Goal: Task Accomplishment & Management: Complete application form

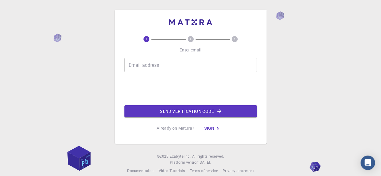
click at [153, 66] on input "Email address" at bounding box center [190, 65] width 132 height 14
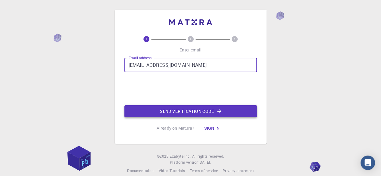
type input "[EMAIL_ADDRESS][DOMAIN_NAME]"
click at [192, 110] on button "Send verification code" at bounding box center [190, 111] width 132 height 12
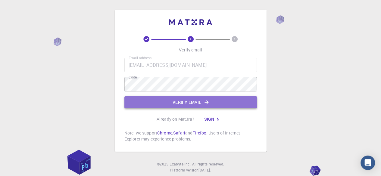
click at [185, 107] on button "Verify email" at bounding box center [190, 102] width 132 height 12
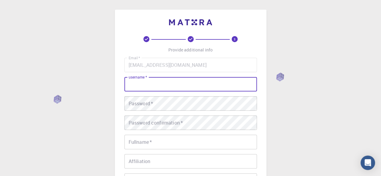
click at [185, 86] on input "username   *" at bounding box center [190, 84] width 132 height 14
click at [165, 86] on input "[PERSON_NAME]" at bounding box center [190, 84] width 132 height 14
type input "maculko"
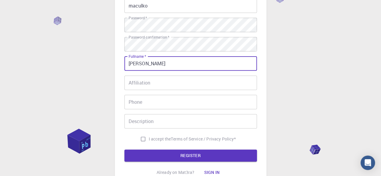
scroll to position [107, 0]
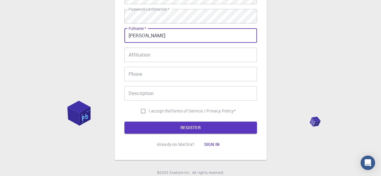
type input "[PERSON_NAME]"
click at [169, 73] on input "Phone" at bounding box center [190, 74] width 132 height 14
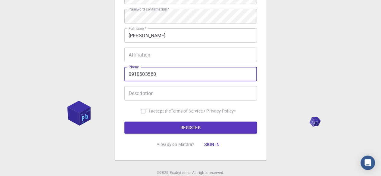
type input "0910503560"
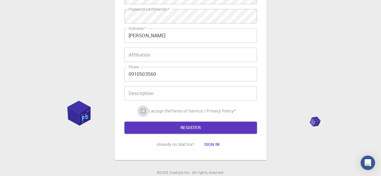
click at [144, 110] on input "I accept the Terms of Service / Privacy Policy *" at bounding box center [142, 110] width 11 height 11
checkbox input "true"
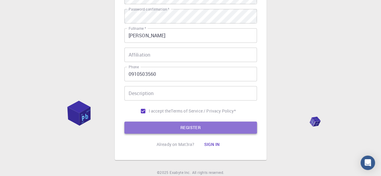
click at [151, 125] on button "REGISTER" at bounding box center [190, 128] width 132 height 12
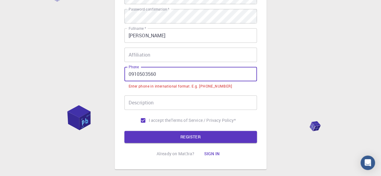
click at [131, 74] on input "0910503560" at bounding box center [190, 74] width 132 height 14
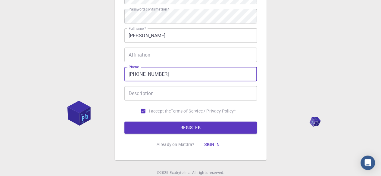
click at [149, 73] on input "[PHONE_NUMBER]" at bounding box center [190, 74] width 132 height 14
click at [157, 74] on input "[PHONE_NUMBER]" at bounding box center [190, 74] width 132 height 14
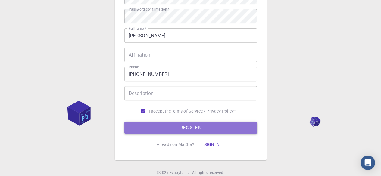
click at [150, 124] on button "REGISTER" at bounding box center [190, 128] width 132 height 12
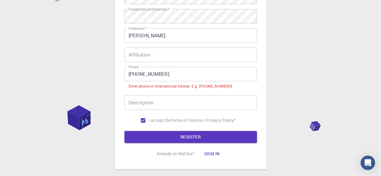
click at [142, 74] on input "[PHONE_NUMBER]" at bounding box center [190, 74] width 132 height 14
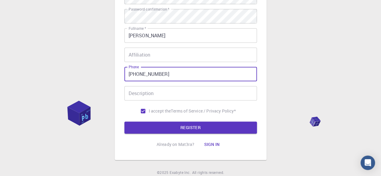
click at [149, 74] on input "[PHONE_NUMBER]" at bounding box center [190, 74] width 132 height 14
click at [158, 75] on input "[PHONE_NUMBER]" at bounding box center [190, 74] width 132 height 14
type input "[PHONE_NUMBER]"
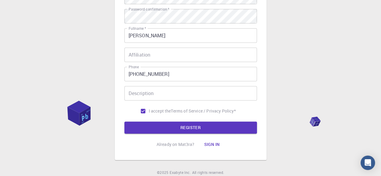
click at [142, 120] on form "Email   * [EMAIL_ADDRESS][DOMAIN_NAME] Email   * username   * maculko username …" at bounding box center [190, 42] width 132 height 182
click at [142, 129] on button "REGISTER" at bounding box center [190, 128] width 132 height 12
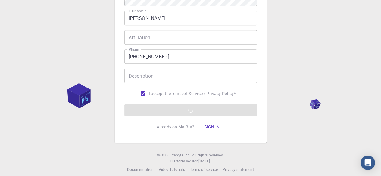
scroll to position [131, 0]
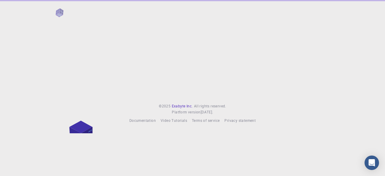
click at [185, 104] on span "Exabyte Inc." at bounding box center [182, 106] width 21 height 5
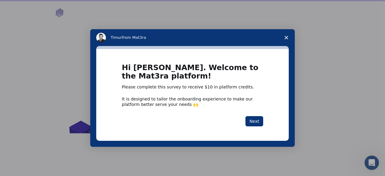
click at [288, 34] on span "Close survey" at bounding box center [286, 37] width 17 height 17
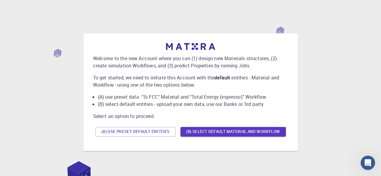
click at [228, 138] on div "(A) Use preset default entities (B) Select default material and workflow" at bounding box center [190, 132] width 195 height 14
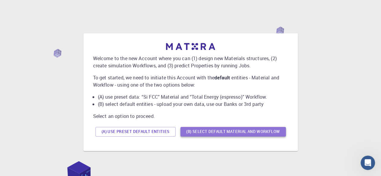
click at [226, 129] on button "(B) Select default material and workflow" at bounding box center [232, 132] width 105 height 10
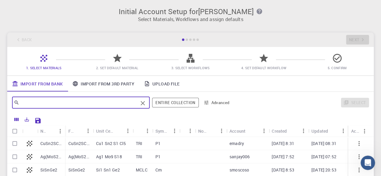
click at [123, 101] on input "text" at bounding box center [78, 102] width 119 height 8
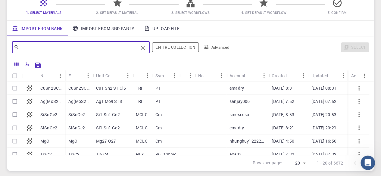
scroll to position [57, 0]
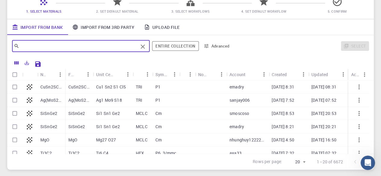
click at [161, 90] on div "P1" at bounding box center [165, 86] width 27 height 13
checkbox input "true"
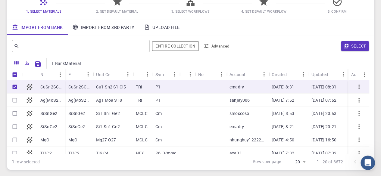
click at [161, 90] on div "P1" at bounding box center [165, 86] width 27 height 13
checkbox input "false"
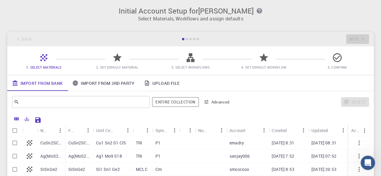
scroll to position [0, 0]
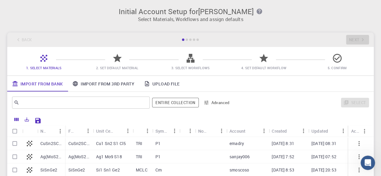
click at [187, 39] on div at bounding box center [186, 40] width 2 height 2
drag, startPoint x: 117, startPoint y: 58, endPoint x: 85, endPoint y: 62, distance: 31.8
click at [85, 62] on span "2. Set Default Material" at bounding box center [117, 64] width 68 height 14
click at [97, 82] on link "Import From 3rd Party" at bounding box center [102, 84] width 71 height 16
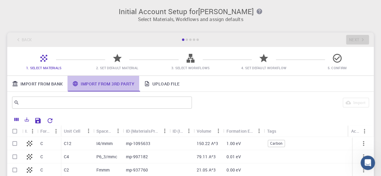
drag, startPoint x: 157, startPoint y: 87, endPoint x: 135, endPoint y: 87, distance: 22.0
click at [135, 87] on link "Import From 3rd Party" at bounding box center [102, 84] width 71 height 16
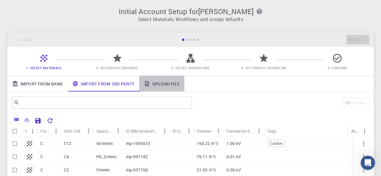
click at [154, 86] on link "Upload File" at bounding box center [161, 84] width 45 height 16
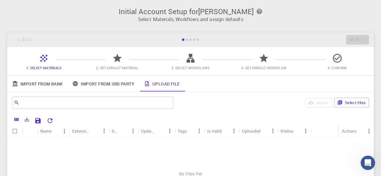
click at [58, 133] on div "Name" at bounding box center [49, 131] width 19 height 12
click at [48, 133] on div "Name" at bounding box center [45, 131] width 11 height 12
click at [63, 133] on icon "Menu" at bounding box center [64, 131] width 7 height 7
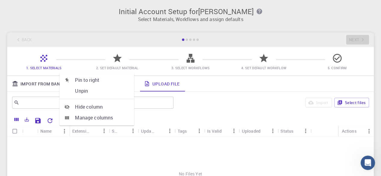
click at [45, 136] on div "Name" at bounding box center [45, 131] width 11 height 12
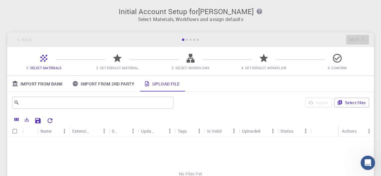
click at [13, 129] on input "Select all rows" at bounding box center [14, 131] width 11 height 11
checkbox input "false"
click at [59, 87] on link "Import From Bank" at bounding box center [37, 84] width 60 height 16
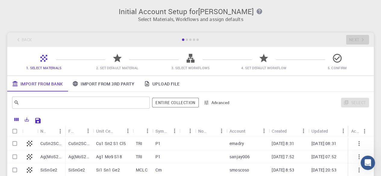
click at [126, 143] on div "Cu1 Sn2 S1 Cl5" at bounding box center [113, 143] width 40 height 13
checkbox input "true"
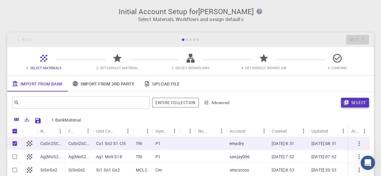
click at [359, 104] on button "Select" at bounding box center [355, 103] width 28 height 10
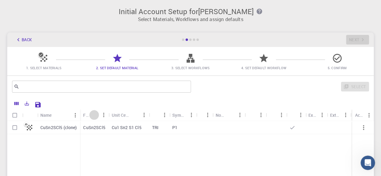
click at [93, 118] on icon "Sort" at bounding box center [94, 115] width 7 height 7
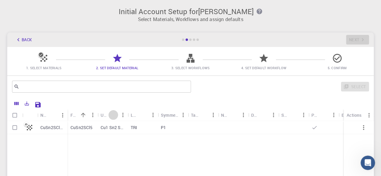
click at [115, 119] on button "Sort" at bounding box center [113, 115] width 10 height 10
click at [142, 117] on icon "Sort" at bounding box center [143, 115] width 7 height 7
click at [173, 118] on div "Symmetry" at bounding box center [169, 115] width 17 height 12
click at [195, 115] on div "Tags" at bounding box center [195, 115] width 8 height 12
click at [229, 118] on button "Sort" at bounding box center [234, 115] width 10 height 10
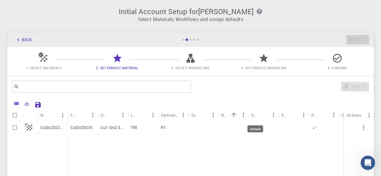
click at [257, 118] on div "Default" at bounding box center [255, 115] width 8 height 12
click at [295, 118] on icon "Sort" at bounding box center [294, 115] width 7 height 7
click at [326, 120] on div "Public" at bounding box center [319, 115] width 17 height 12
drag, startPoint x: 322, startPoint y: 120, endPoint x: 308, endPoint y: 139, distance: 24.0
drag, startPoint x: 308, startPoint y: 139, endPoint x: 107, endPoint y: 104, distance: 203.5
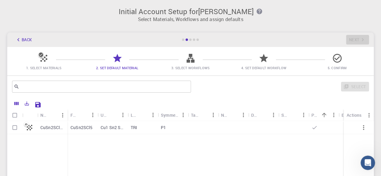
drag, startPoint x: 107, startPoint y: 104, endPoint x: 311, endPoint y: 144, distance: 207.7
click at [311, 144] on div "CuSn2SCl5 (clone) CuSn2SCl5 Cu1 Sn2 S1 Cl5 TRI P1" at bounding box center [218, 165] width 422 height 89
click at [15, 128] on input "Select row" at bounding box center [14, 127] width 11 height 11
checkbox input "true"
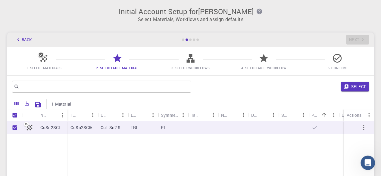
checkbox input "true"
click at [324, 117] on icon "Sort" at bounding box center [324, 115] width 7 height 7
click at [340, 85] on div "Select" at bounding box center [281, 86] width 176 height 14
click at [345, 86] on icon "button" at bounding box center [346, 87] width 5 height 5
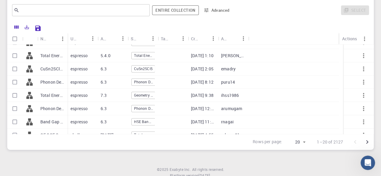
scroll to position [35, 0]
